Goal: Communication & Community: Answer question/provide support

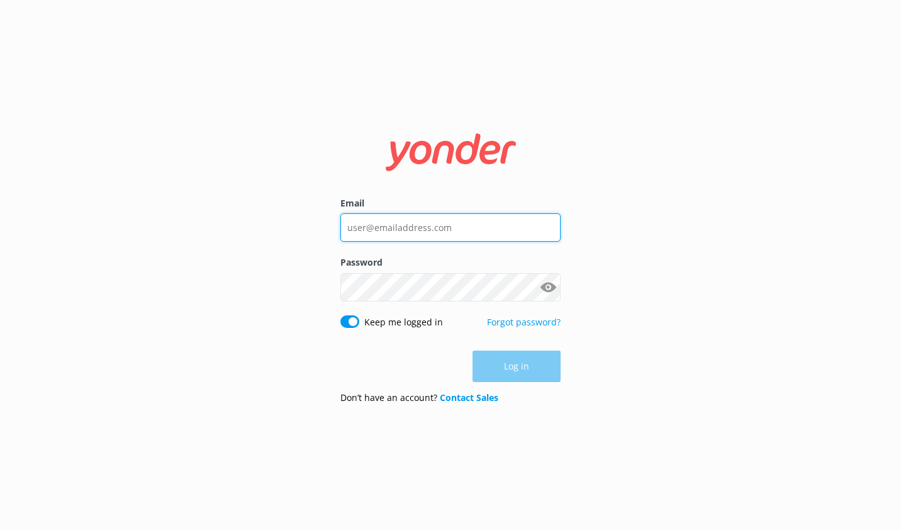
type input "[EMAIL_ADDRESS][DOMAIN_NAME]"
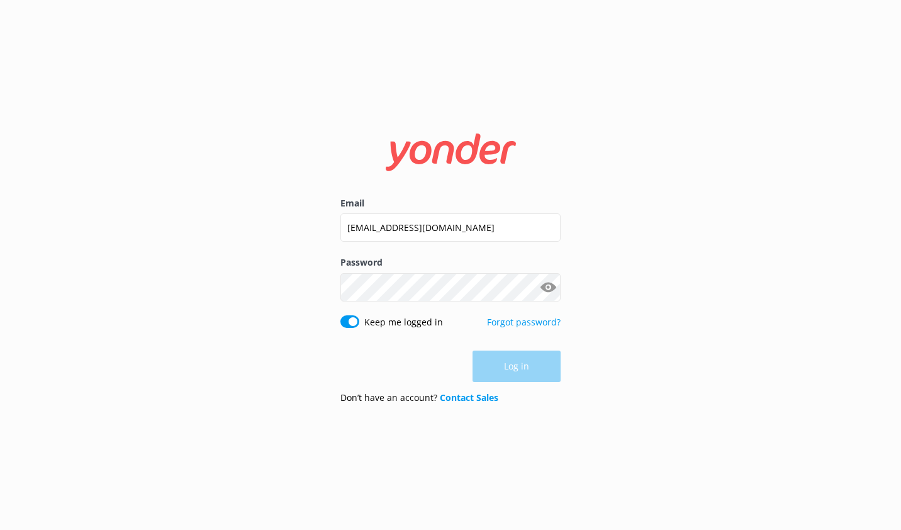
click at [533, 364] on div "Log in" at bounding box center [450, 365] width 220 height 31
click at [533, 364] on button "Log in" at bounding box center [517, 366] width 88 height 31
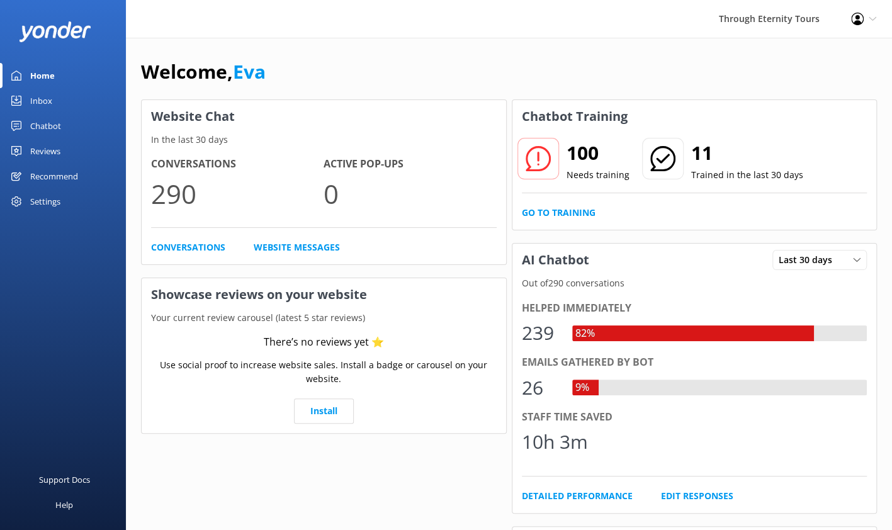
click at [57, 100] on link "Inbox" at bounding box center [63, 100] width 126 height 25
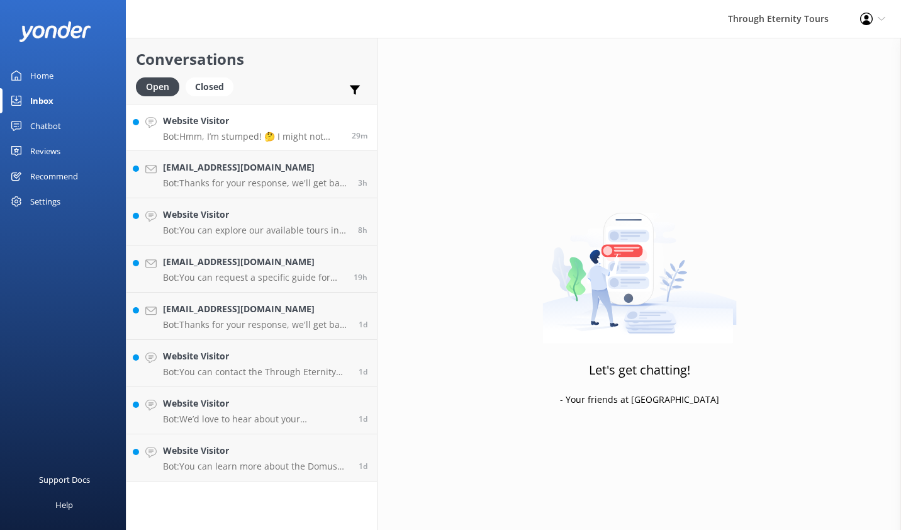
click at [292, 123] on h4 "Website Visitor" at bounding box center [252, 121] width 179 height 14
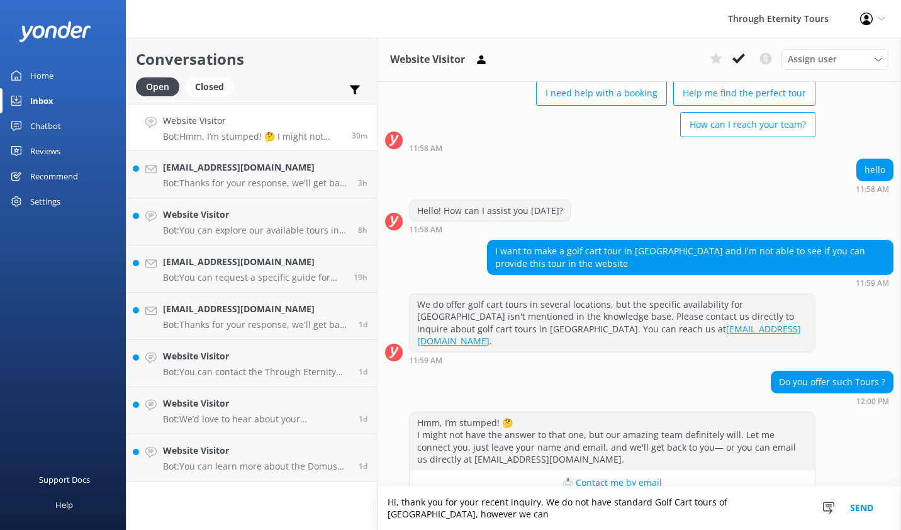
scroll to position [93, 0]
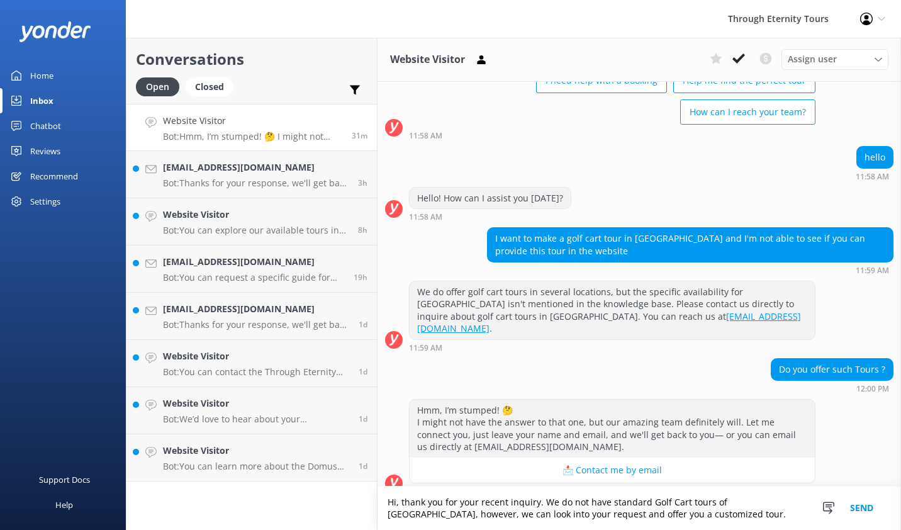
click at [626, 512] on textarea "Hi, thank you for your recent inquiry. We do not have standard Golf Cart tours …" at bounding box center [640, 507] width 524 height 43
click at [576, 513] on textarea "Hi, thank you for your recent inquiry. We do not have standard Golf Cart tours …" at bounding box center [640, 507] width 524 height 43
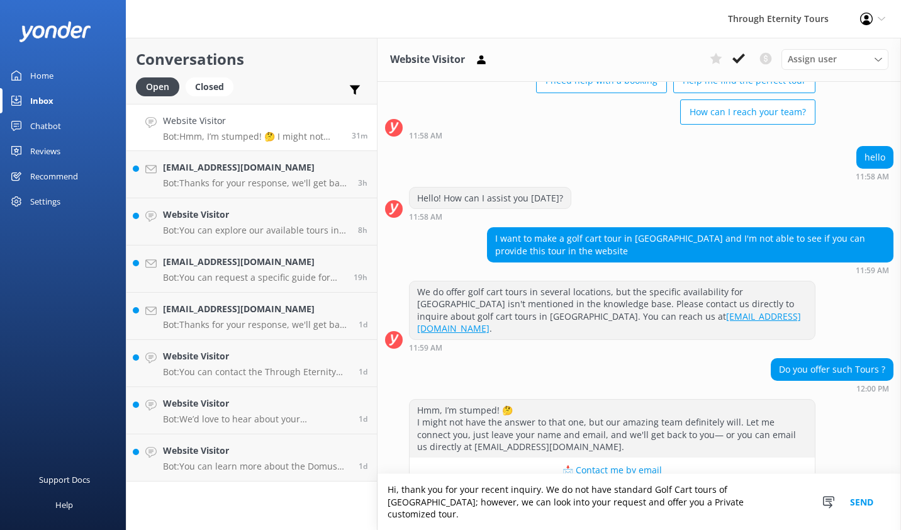
click at [689, 515] on textarea "Hi, thank you for your recent inquiry. We do not have standard Golf Cart tours …" at bounding box center [640, 502] width 524 height 56
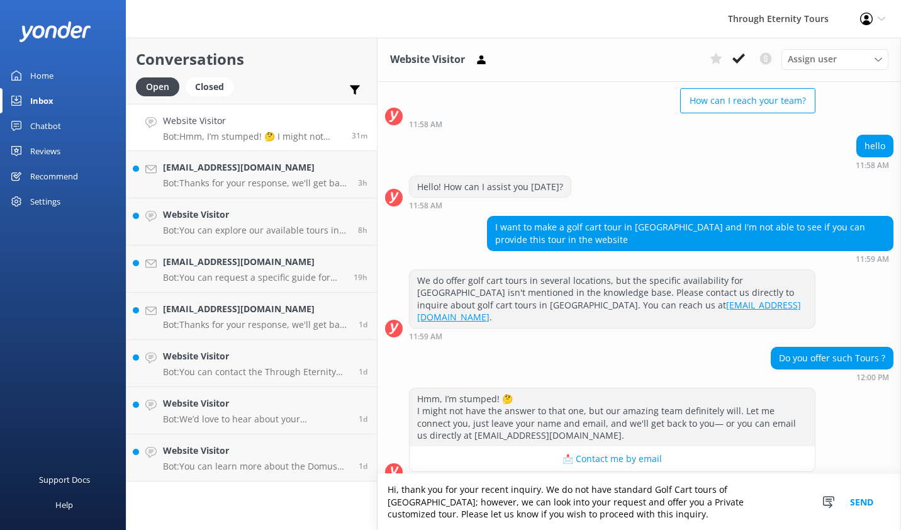
click at [565, 515] on textarea "Hi, thank you for your recent inquiry. We do not have standard Golf Cart tours …" at bounding box center [640, 502] width 524 height 56
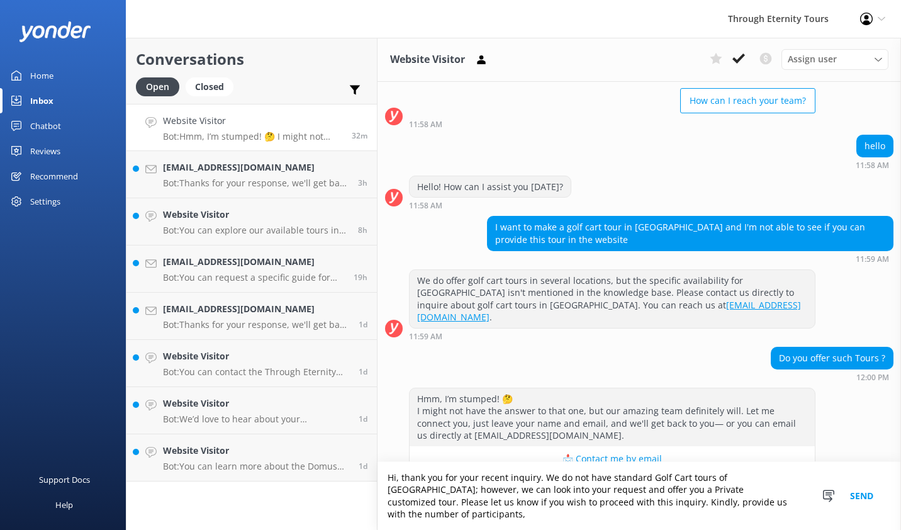
click at [751, 517] on textarea "Hi, thank you for your recent inquiry. We do not have standard Golf Cart tours …" at bounding box center [640, 496] width 524 height 68
click at [748, 515] on textarea "Hi, thank you for your recent inquiry. We do not have standard Golf Cart tours …" at bounding box center [640, 496] width 524 height 68
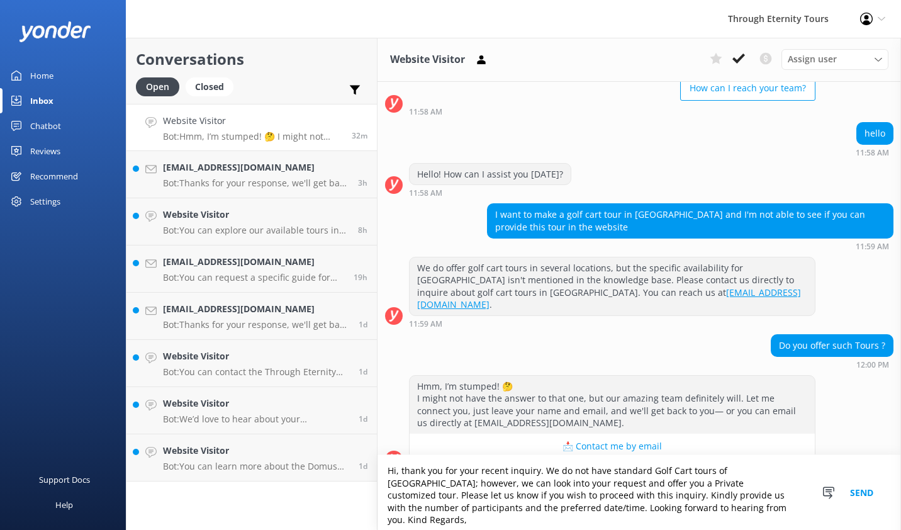
click at [693, 516] on textarea "Hi, thank you for your recent inquiry. We do not have standard Golf Cart tours …" at bounding box center [640, 492] width 524 height 75
type textarea "Hi, thank you for your recent inquiry. We do not have standard Golf Cart tours …"
click at [854, 492] on button "Send" at bounding box center [861, 492] width 47 height 75
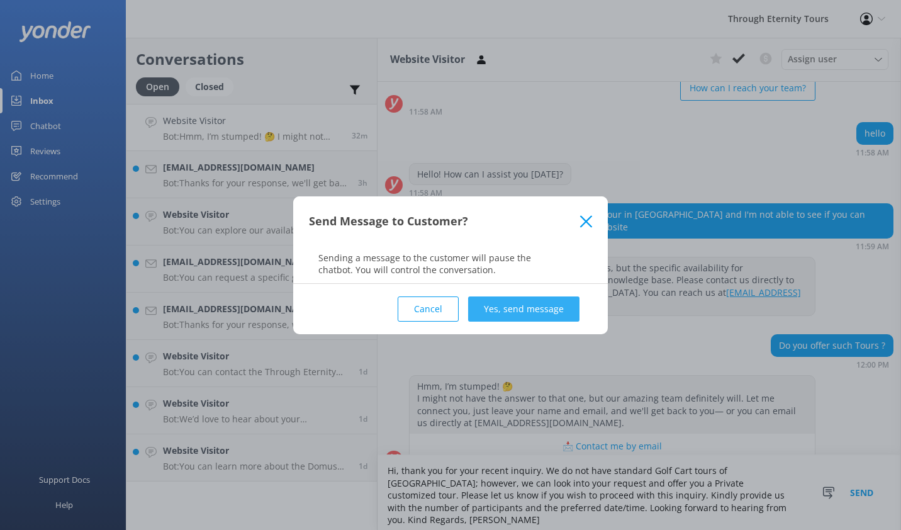
click at [555, 310] on button "Yes, send message" at bounding box center [523, 308] width 111 height 25
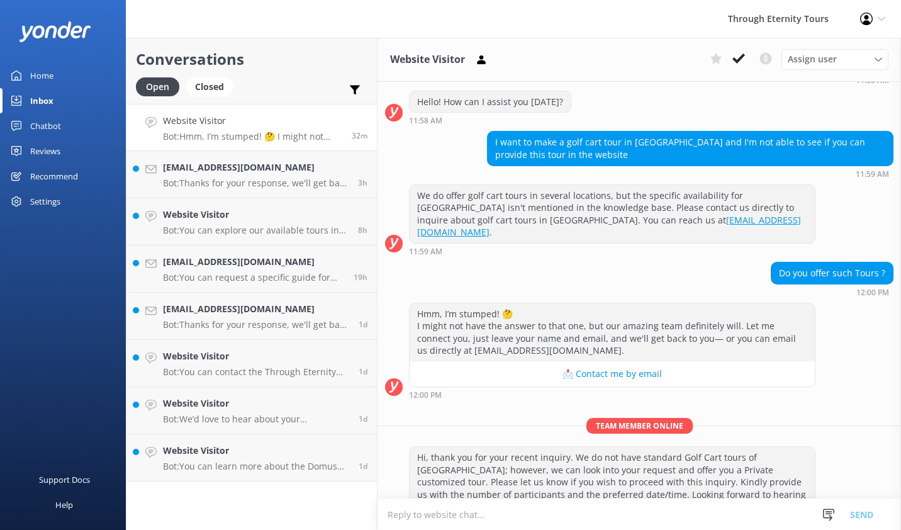
scroll to position [211, 0]
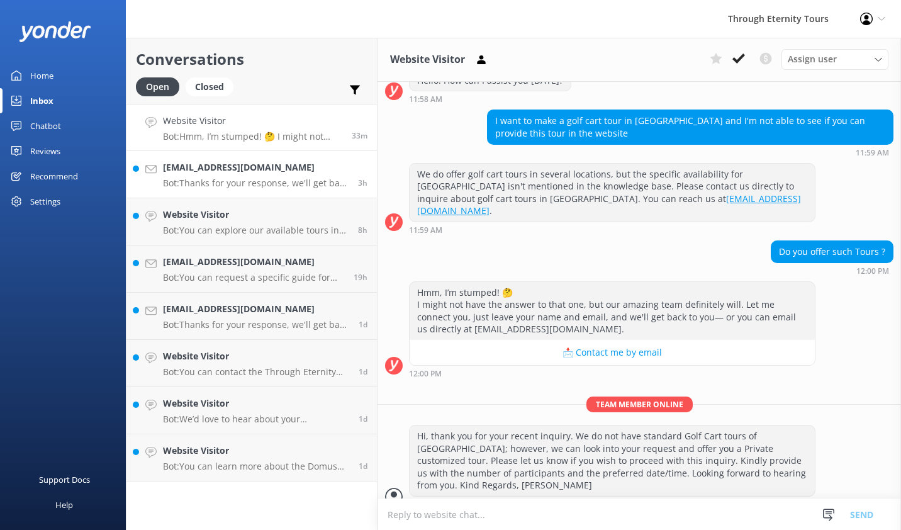
click at [300, 181] on p "Bot: Thanks for your response, we'll get back to you as soon as we can during o…" at bounding box center [256, 182] width 186 height 11
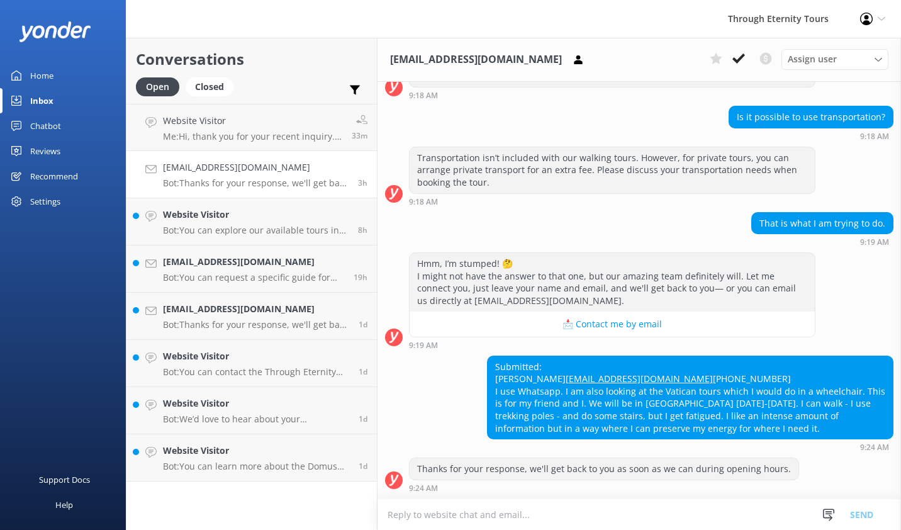
scroll to position [401, 0]
click at [267, 224] on div "Website Visitor Bot: You can explore our available tours in [GEOGRAPHIC_DATA], …" at bounding box center [256, 222] width 186 height 28
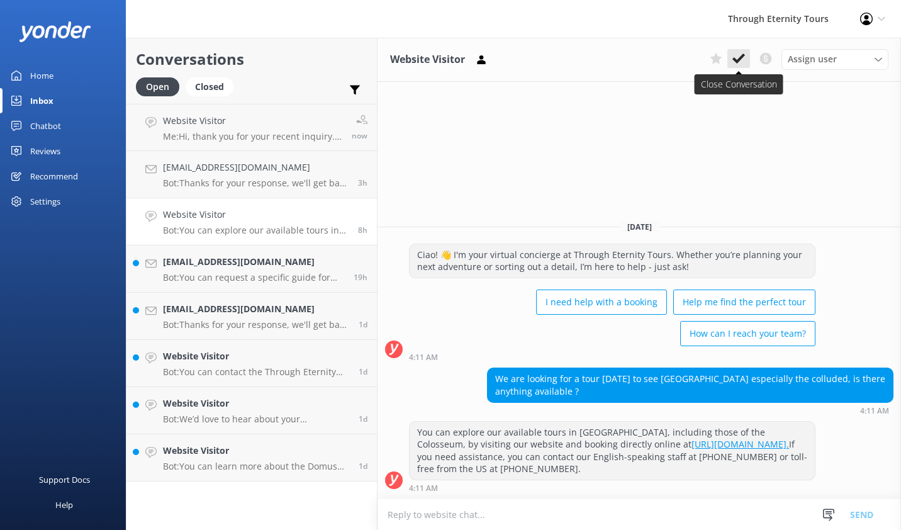
click at [744, 58] on icon at bounding box center [738, 58] width 13 height 13
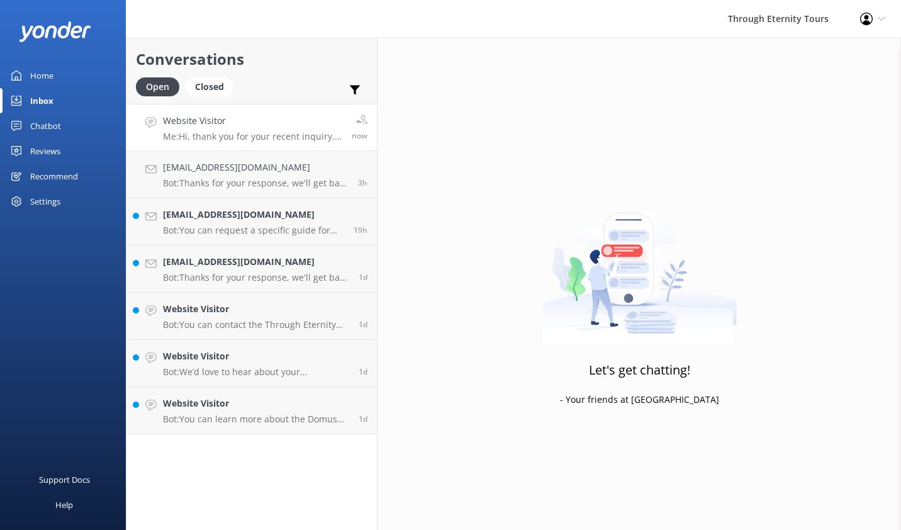
click at [296, 118] on h4 "Website Visitor" at bounding box center [252, 121] width 179 height 14
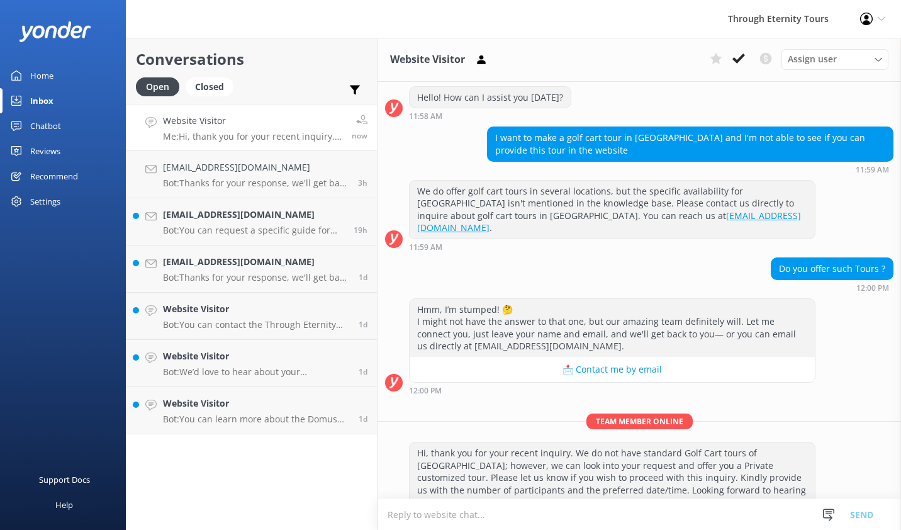
scroll to position [211, 0]
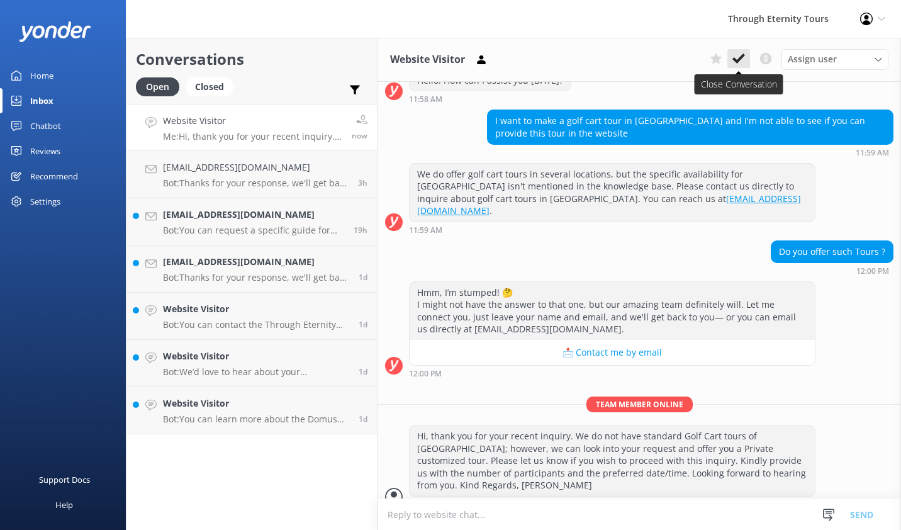
click at [737, 55] on icon at bounding box center [738, 58] width 13 height 13
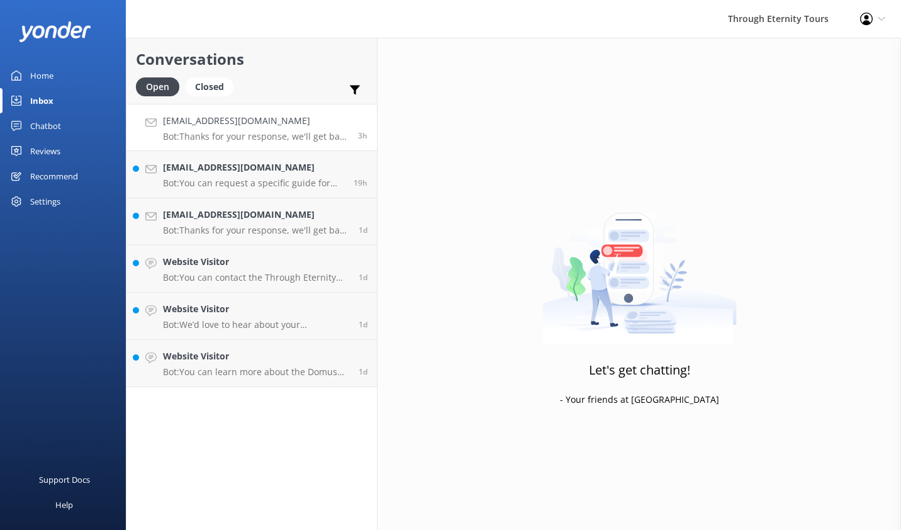
click at [271, 130] on div "[EMAIL_ADDRESS][DOMAIN_NAME] Bot: Thanks for your response, we'll get back to y…" at bounding box center [256, 127] width 186 height 27
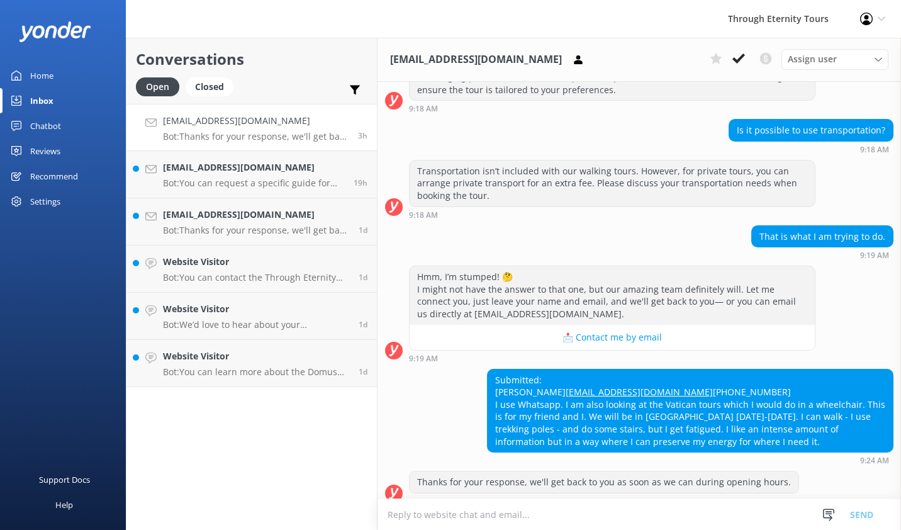
scroll to position [401, 0]
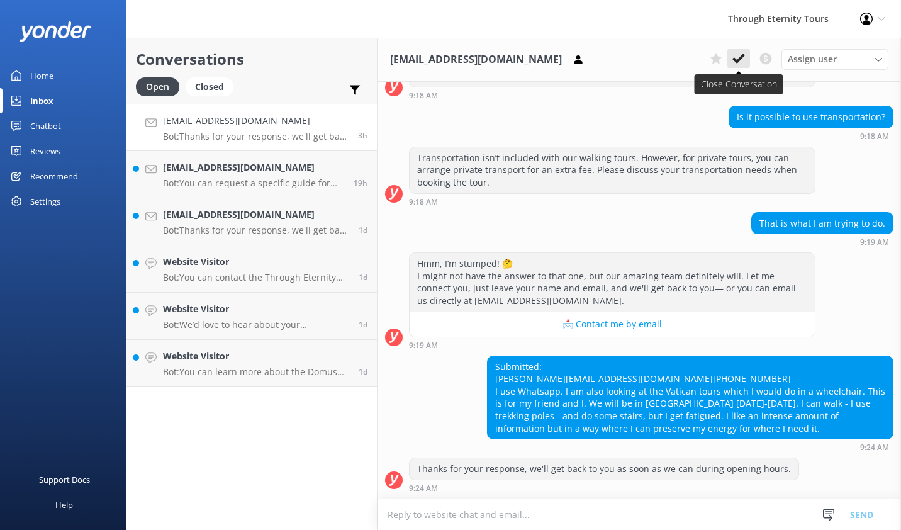
click at [740, 51] on button at bounding box center [738, 58] width 23 height 19
